Goal: Task Accomplishment & Management: Manage account settings

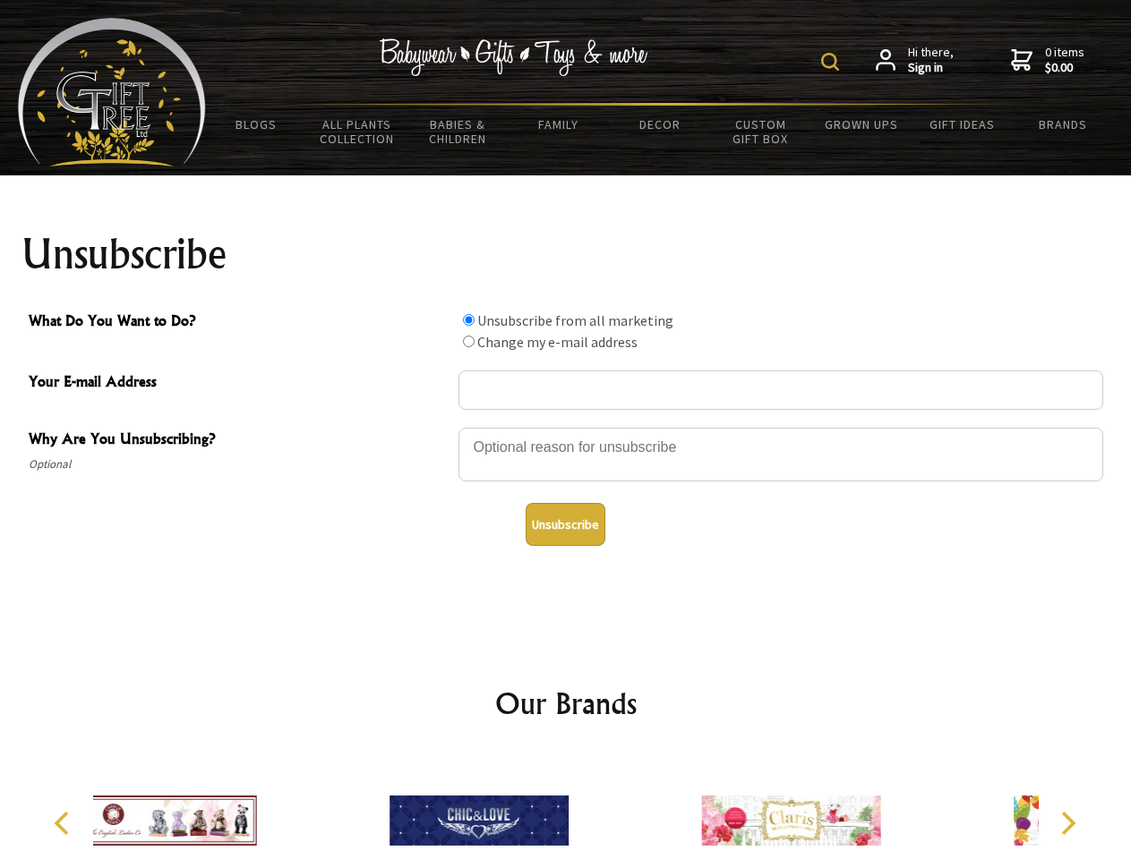
click at [832, 62] on img at bounding box center [830, 62] width 18 height 18
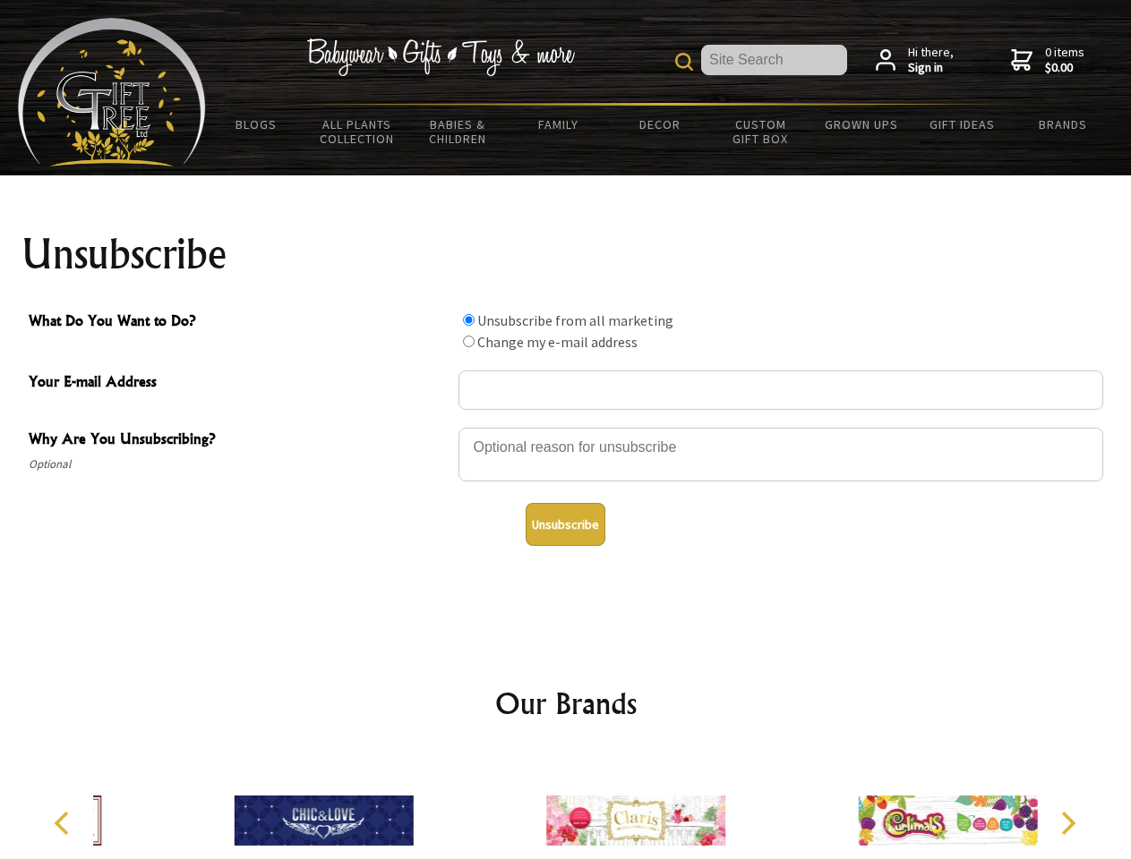
click at [566, 427] on div at bounding box center [780, 457] width 644 height 63
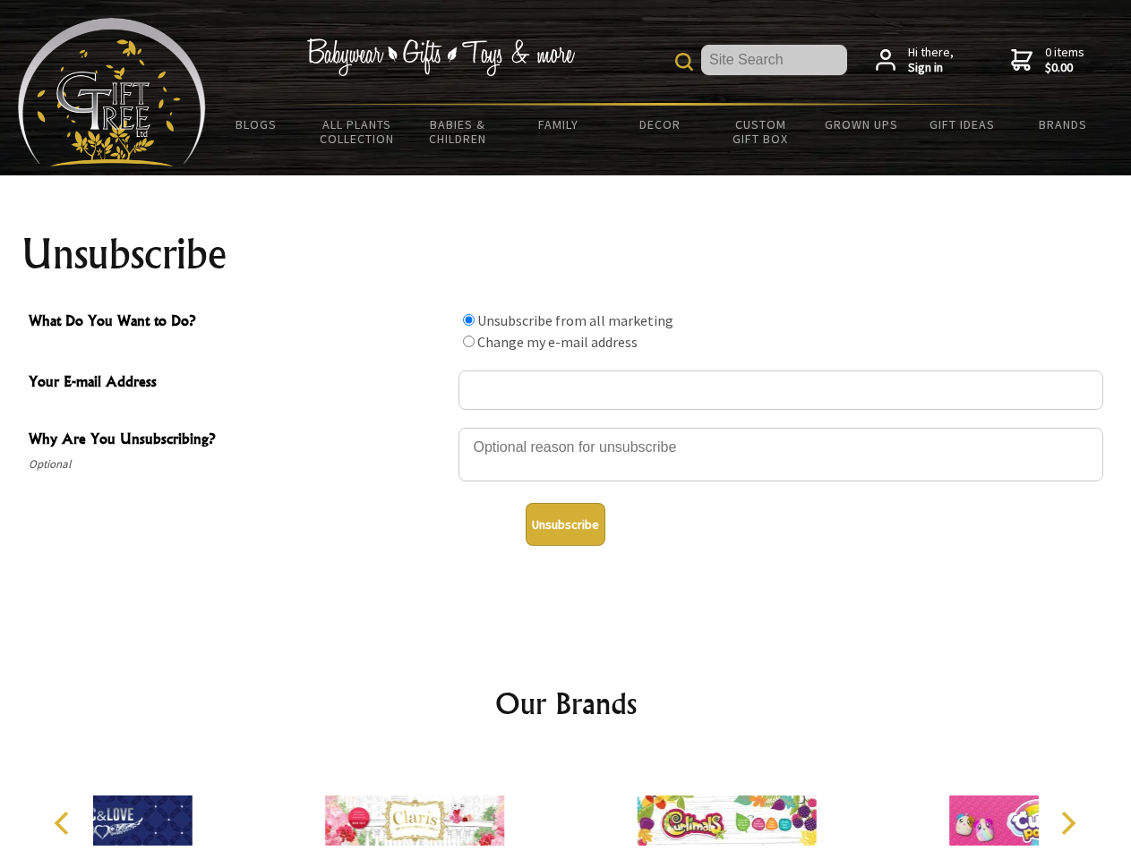
click at [468, 320] on input "What Do You Want to Do?" at bounding box center [469, 320] width 12 height 12
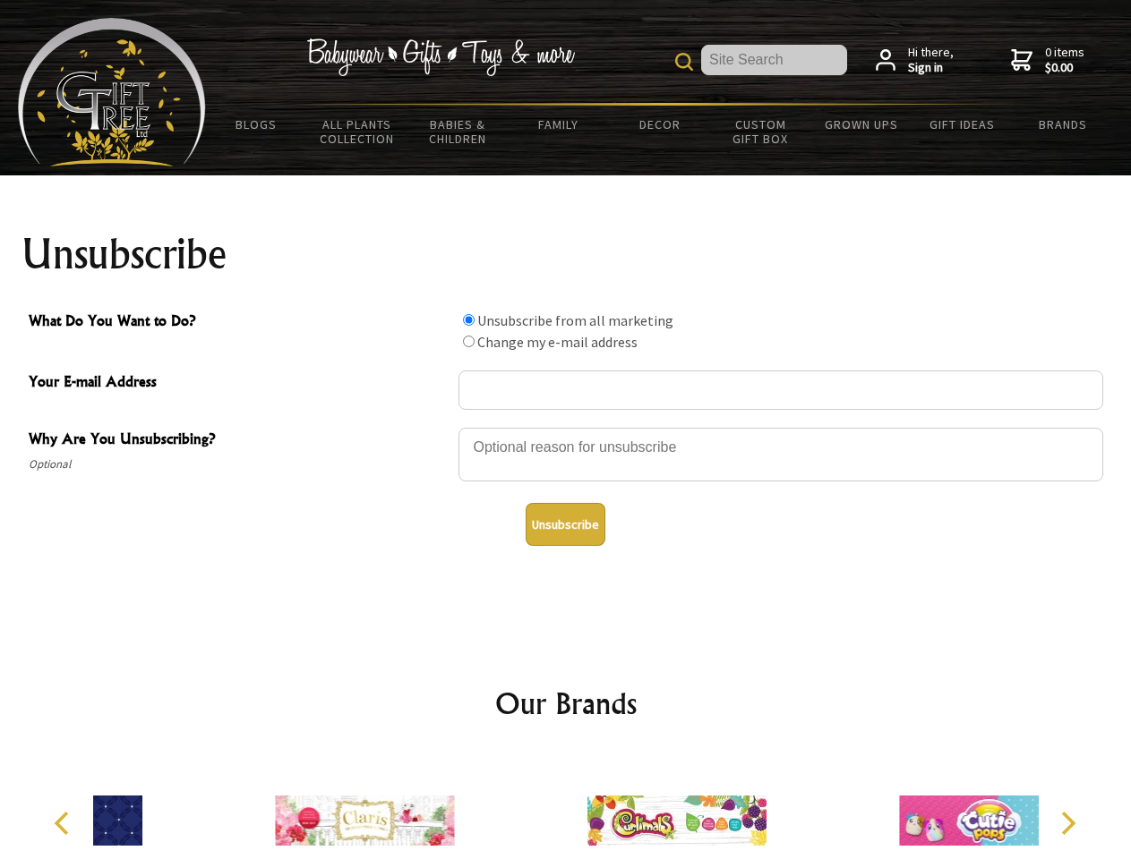
click at [468, 341] on input "What Do You Want to Do?" at bounding box center [469, 342] width 12 height 12
radio input "true"
click at [565, 525] on button "Unsubscribe" at bounding box center [565, 524] width 80 height 43
click at [64, 824] on icon "Previous" at bounding box center [63, 823] width 23 height 23
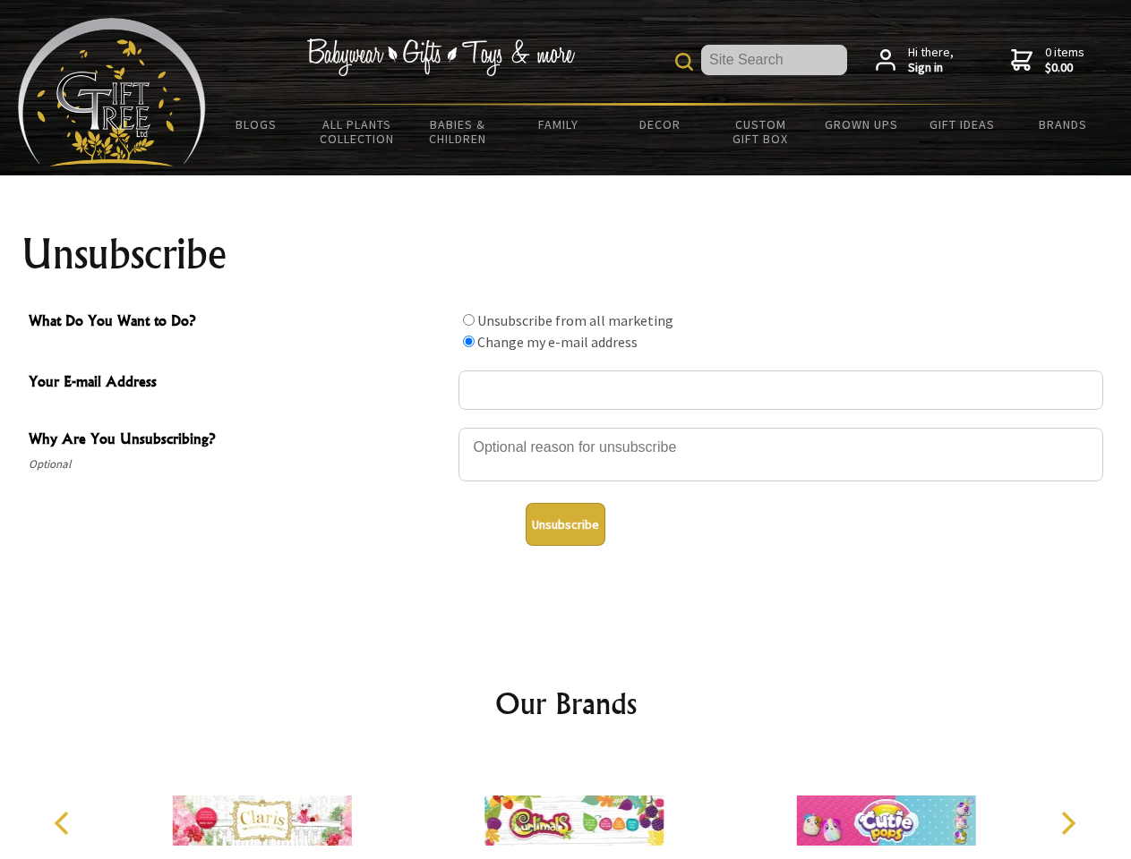
click at [1067, 824] on icon "Next" at bounding box center [1065, 823] width 23 height 23
